Goal: Entertainment & Leisure: Consume media (video, audio)

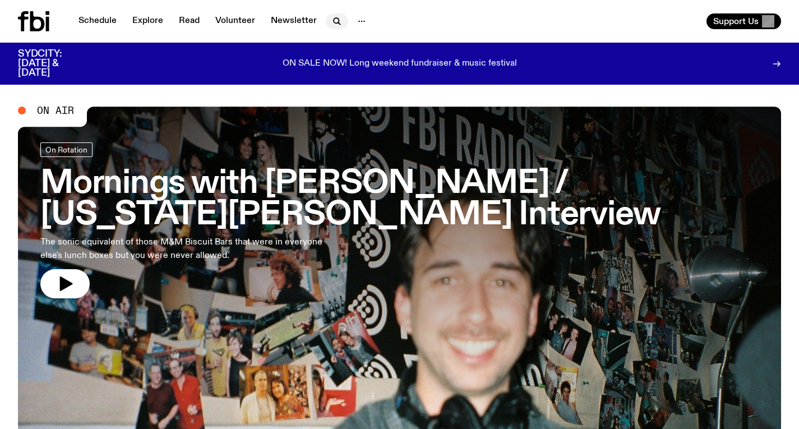
click at [330, 17] on icon "button" at bounding box center [336, 21] width 13 height 13
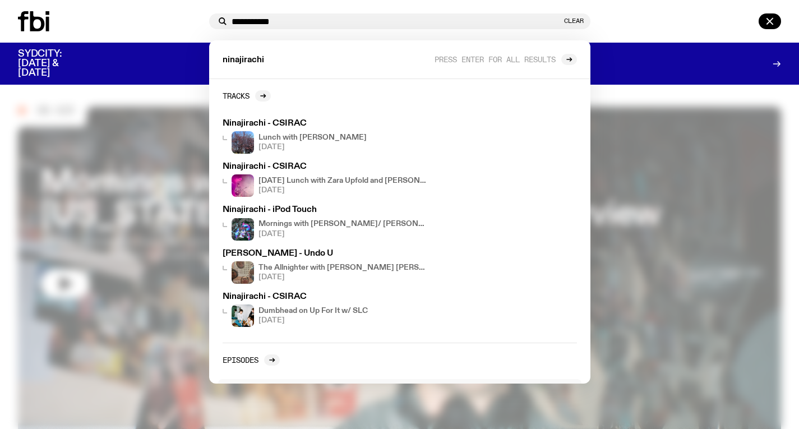
scroll to position [180, 0]
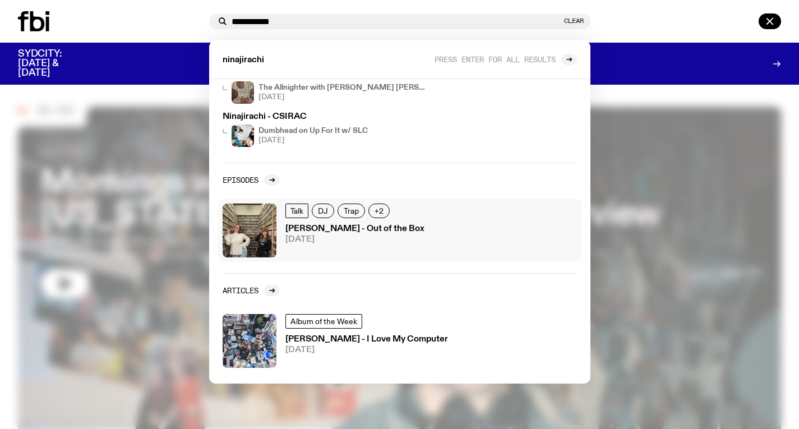
type input "**********"
click at [361, 225] on h3 "[PERSON_NAME] - Out of the Box" at bounding box center [354, 229] width 139 height 8
